Goal: Information Seeking & Learning: Check status

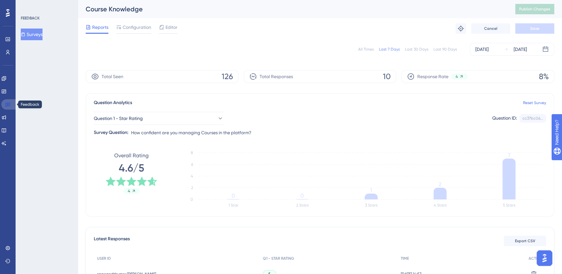
click at [7, 102] on icon at bounding box center [7, 104] width 5 height 5
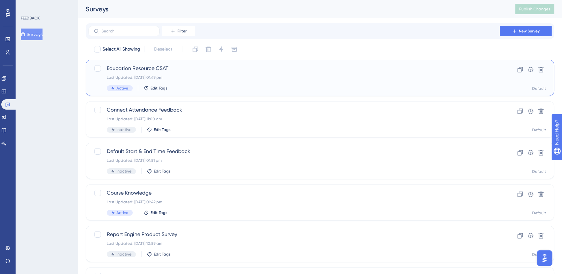
click at [225, 84] on div "Education Resource CSAT Last Updated: [DATE] 01:49 pm Active Edit Tags" at bounding box center [294, 78] width 374 height 27
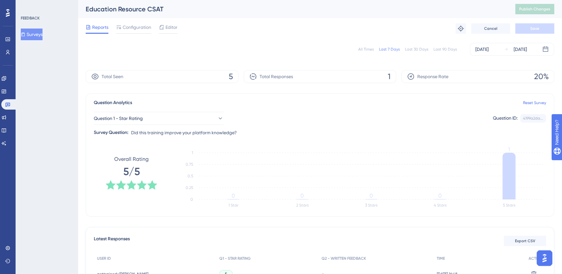
click at [41, 37] on button "Surveys" at bounding box center [32, 35] width 22 height 12
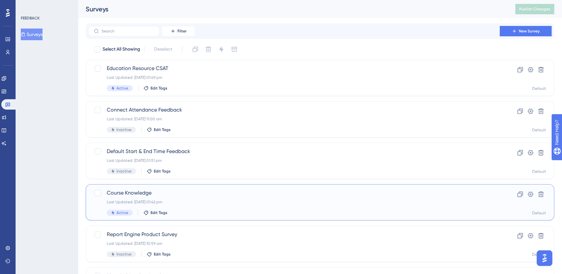
click at [255, 207] on div "Course Knowledge Last Updated: [DATE] 01:42 pm Active Edit Tags" at bounding box center [294, 202] width 374 height 27
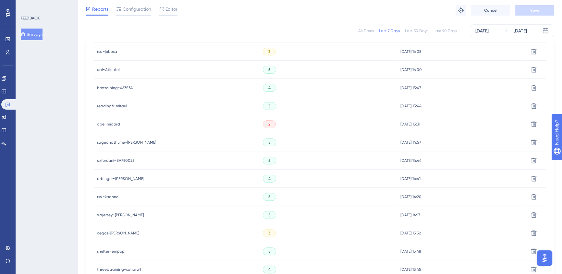
scroll to position [181, 0]
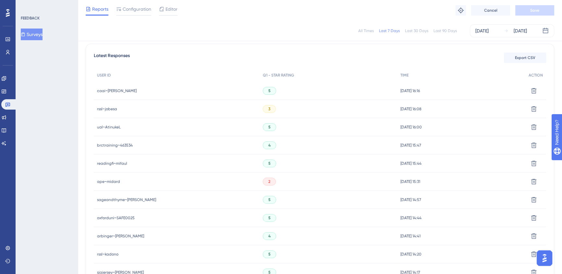
click at [113, 108] on span "rssl~jobesa" at bounding box center [107, 108] width 20 height 5
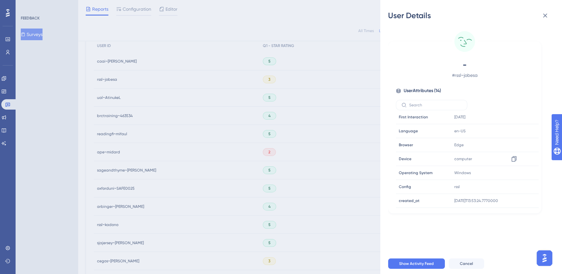
scroll to position [59, 0]
click at [546, 15] on icon at bounding box center [545, 16] width 8 height 8
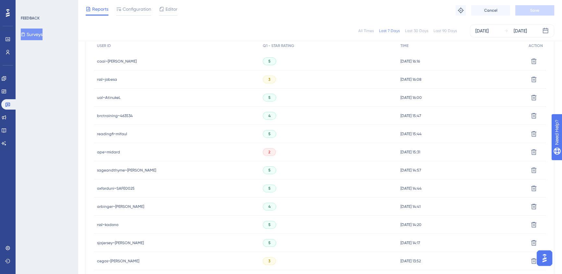
click at [115, 152] on span "ape~midard" at bounding box center [108, 152] width 23 height 5
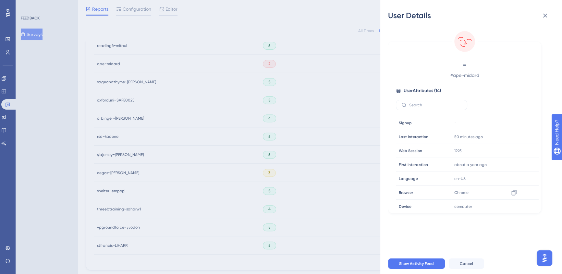
scroll to position [0, 0]
click at [546, 20] on button at bounding box center [544, 15] width 13 height 13
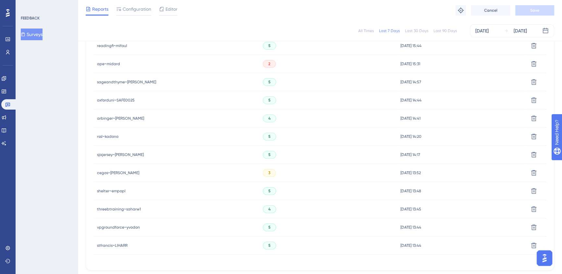
click at [110, 172] on span "cegos~[PERSON_NAME]" at bounding box center [118, 172] width 42 height 5
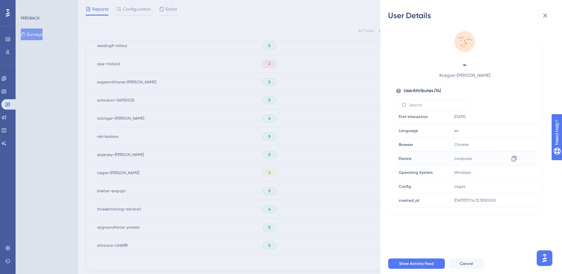
scroll to position [88, 0]
click at [545, 12] on icon at bounding box center [545, 16] width 8 height 8
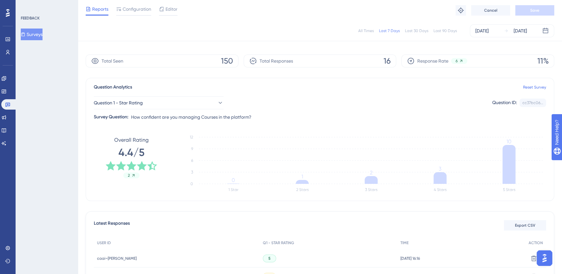
scroll to position [0, 0]
